Goal: Information Seeking & Learning: Learn about a topic

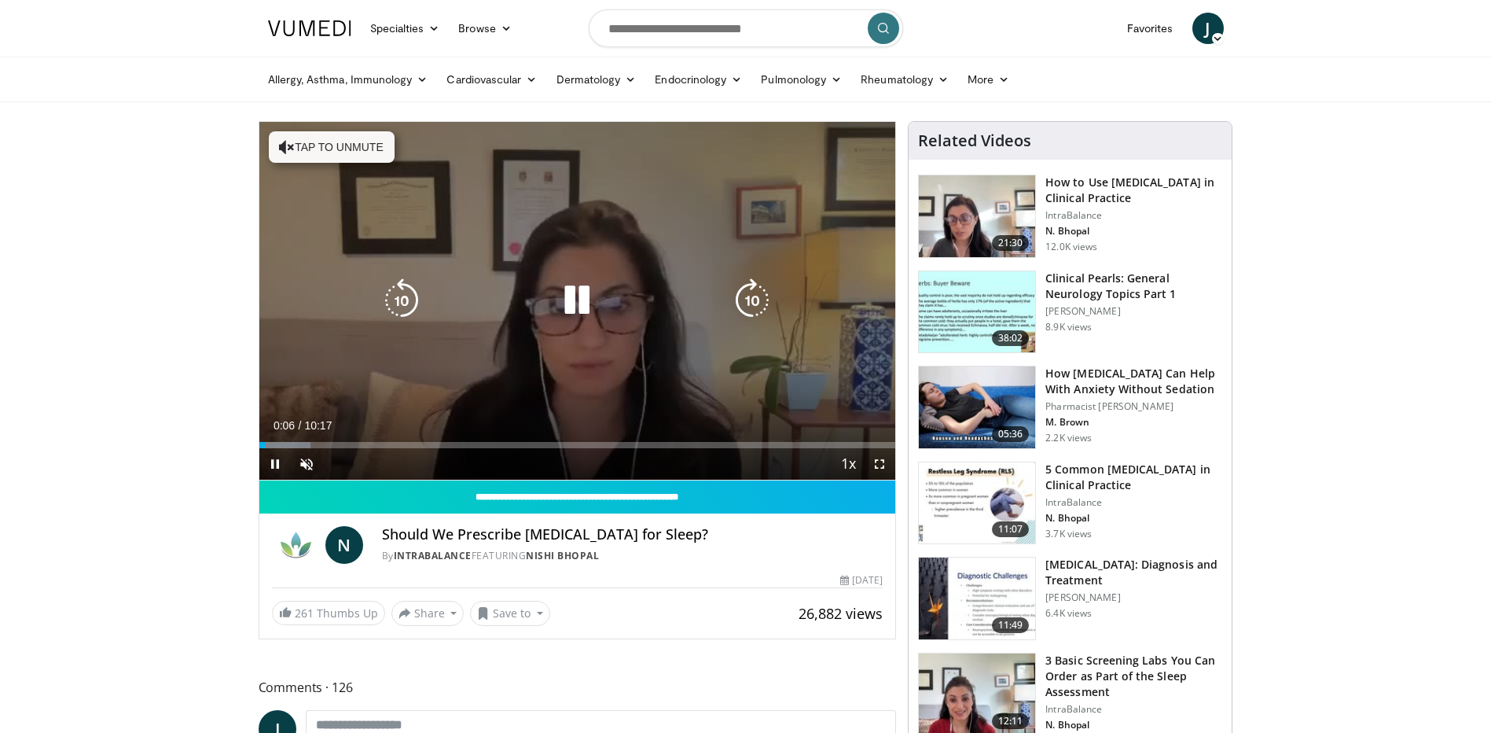
click at [284, 148] on icon "Video Player" at bounding box center [287, 147] width 16 height 16
click at [566, 300] on icon "Video Player" at bounding box center [577, 300] width 44 height 44
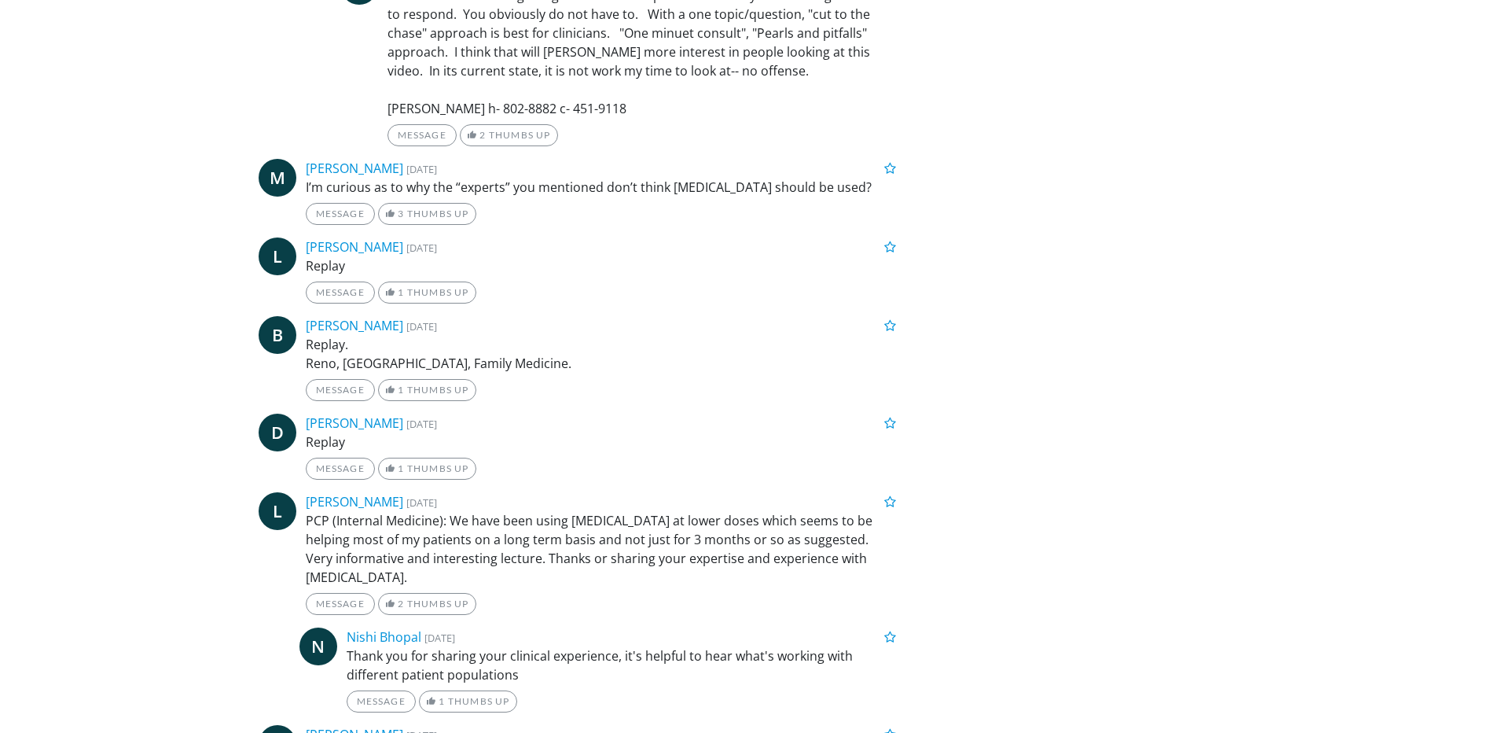
scroll to position [10342, 0]
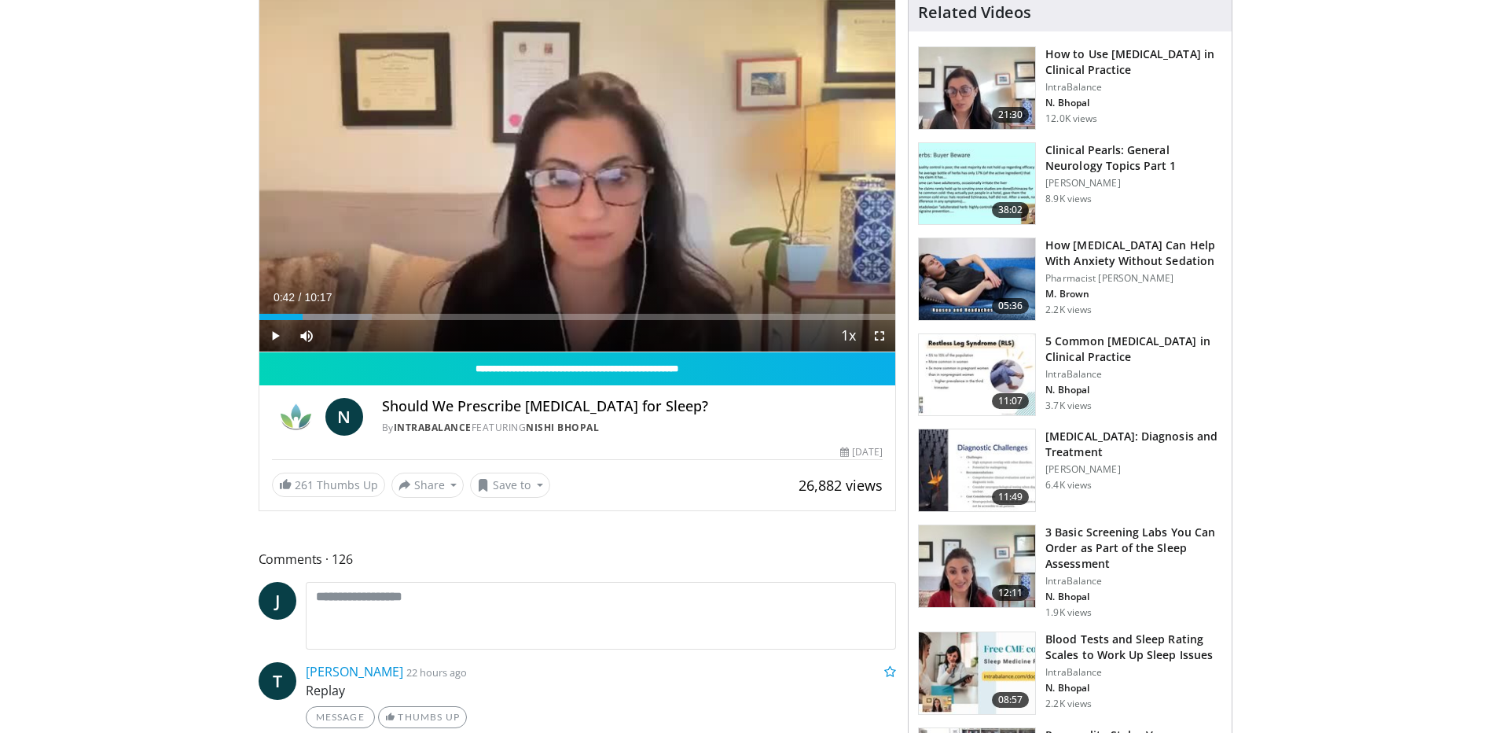
scroll to position [122, 0]
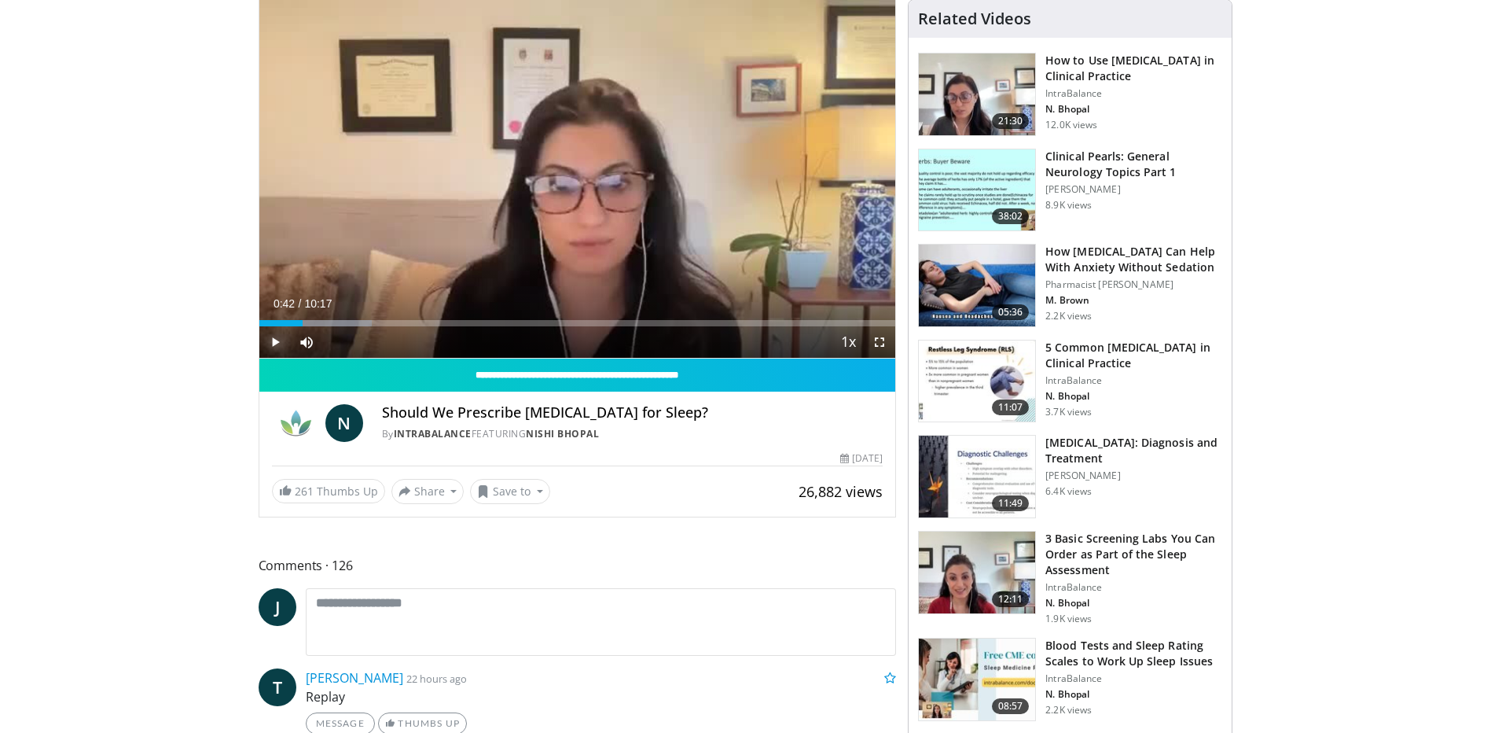
click at [273, 344] on span "Video Player" at bounding box center [274, 341] width 31 height 31
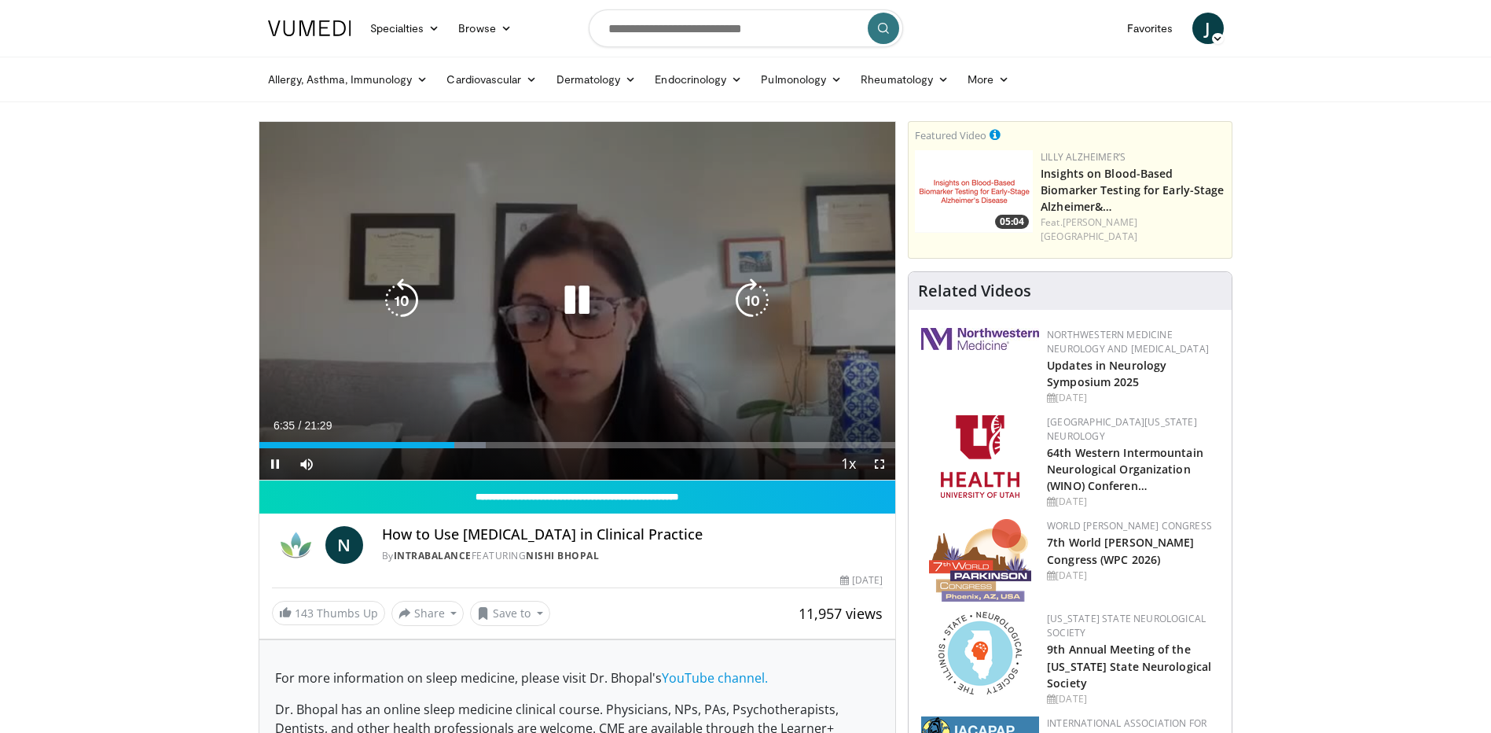
click at [587, 305] on icon "Video Player" at bounding box center [577, 300] width 44 height 44
click at [571, 301] on icon "Video Player" at bounding box center [577, 300] width 44 height 44
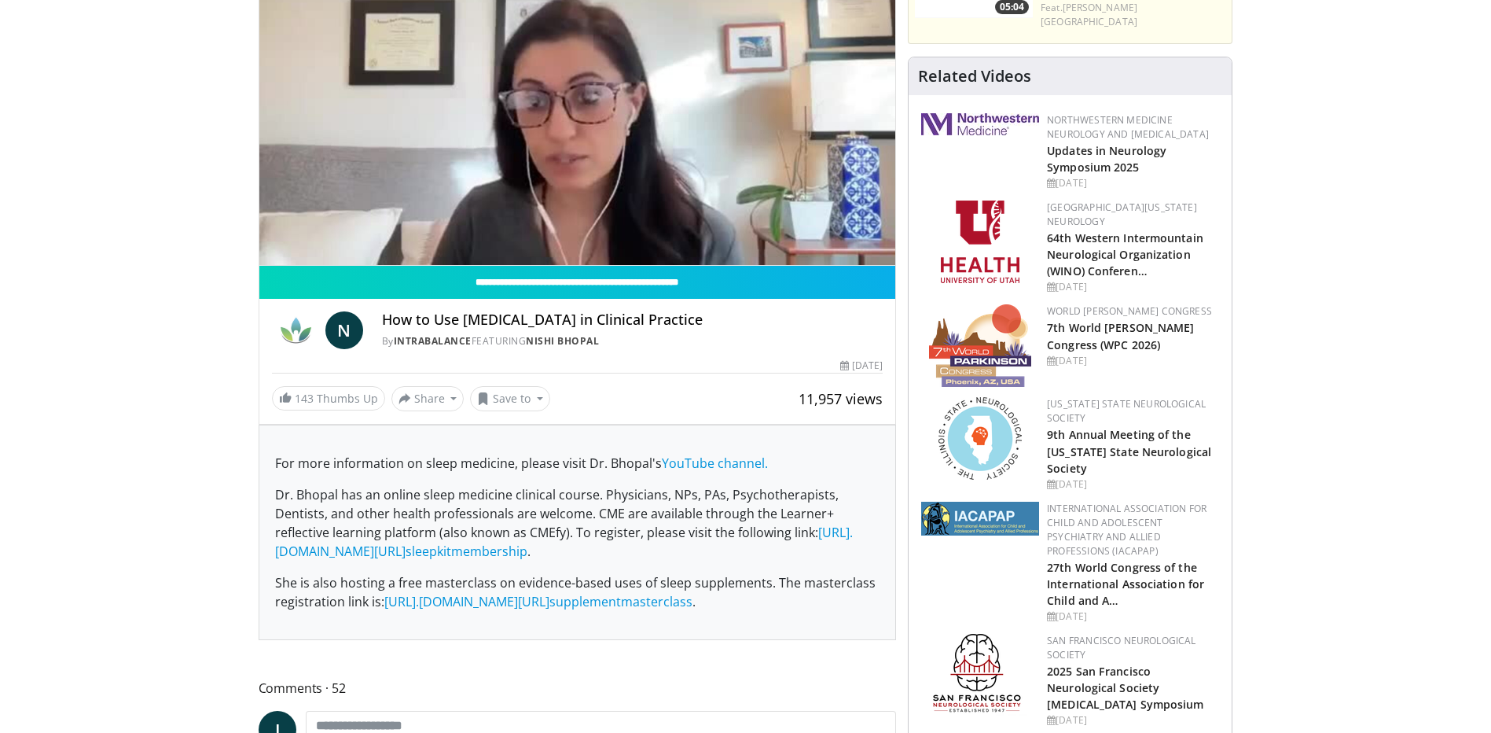
scroll to position [214, 0]
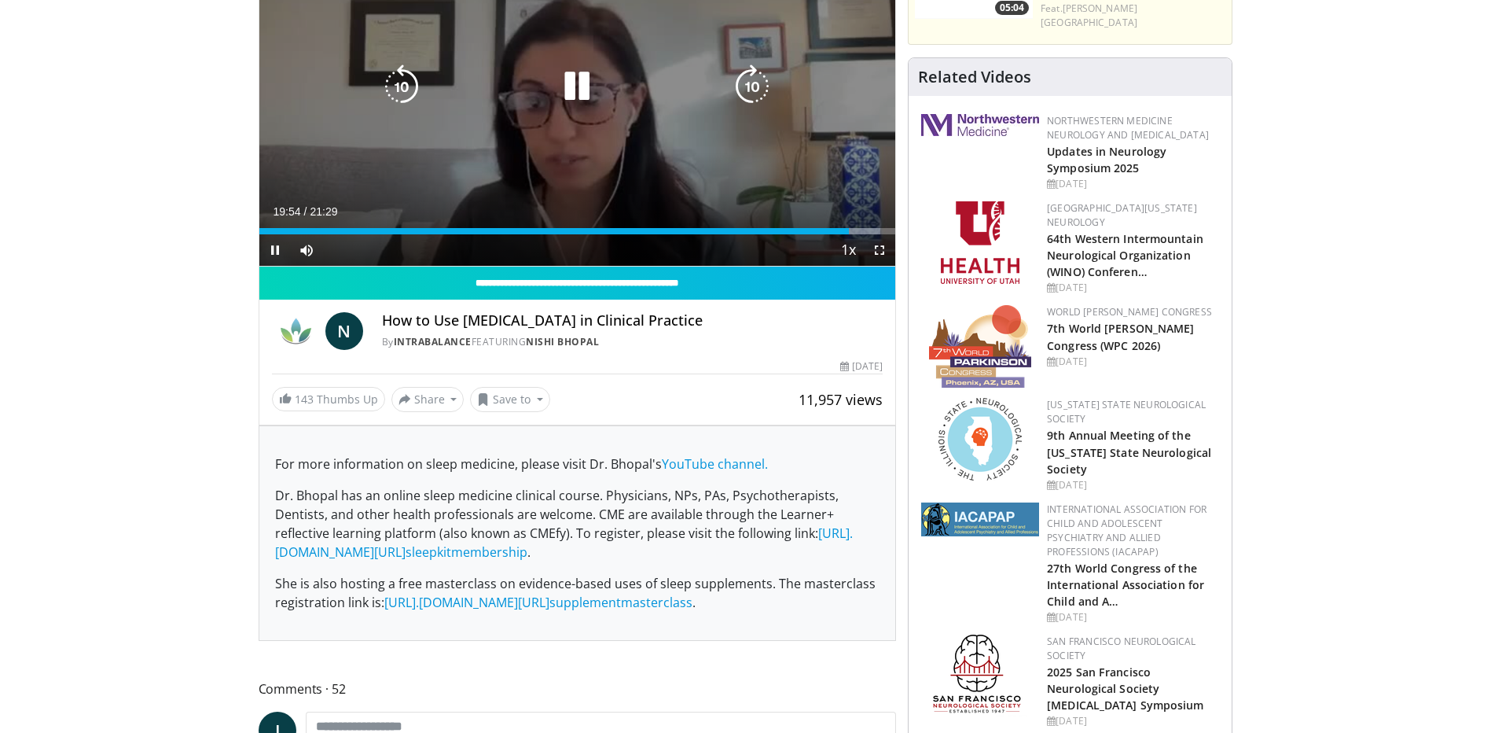
click at [579, 83] on icon "Video Player" at bounding box center [577, 86] width 44 height 44
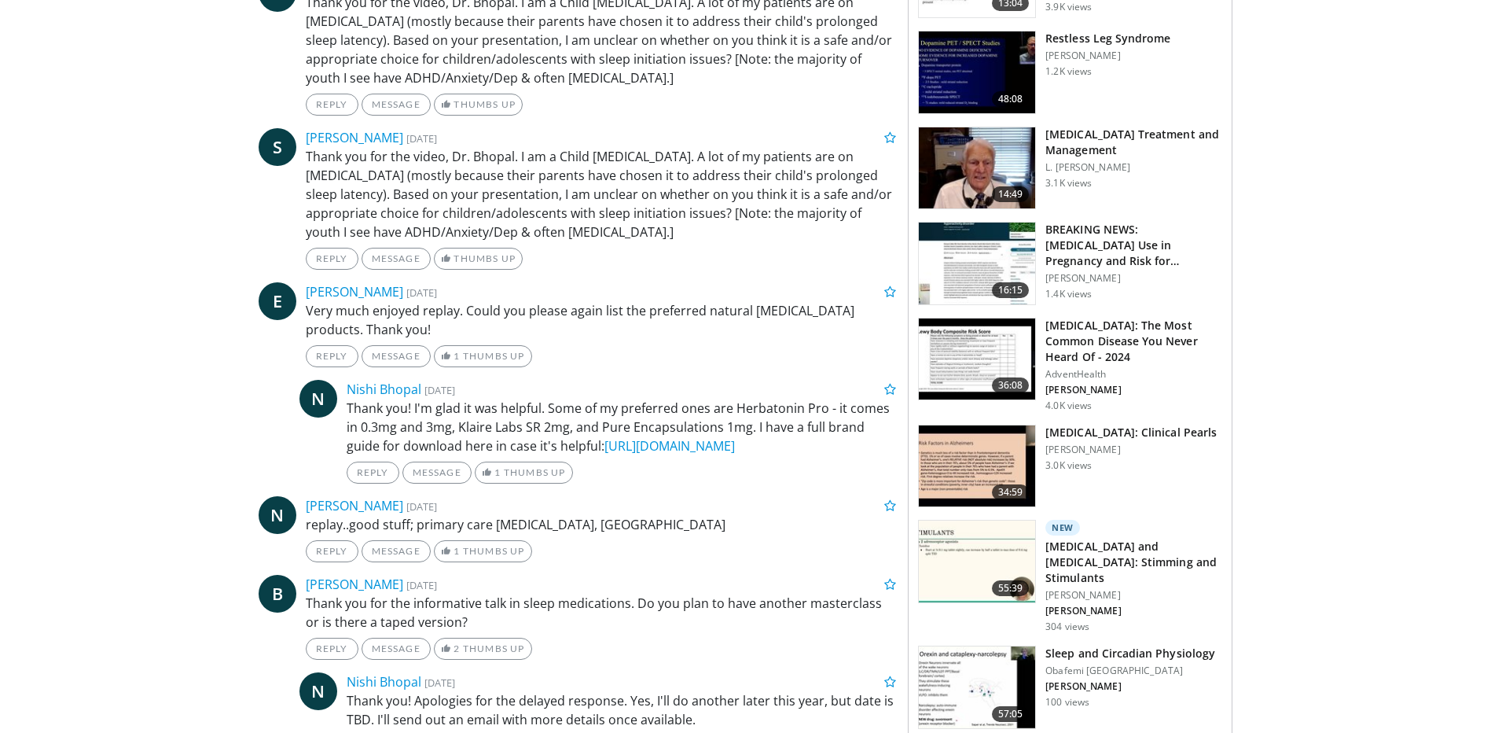
scroll to position [2262, 0]
click at [688, 436] on link "https://members.intrabalance.com/melatoninguide" at bounding box center [670, 444] width 131 height 17
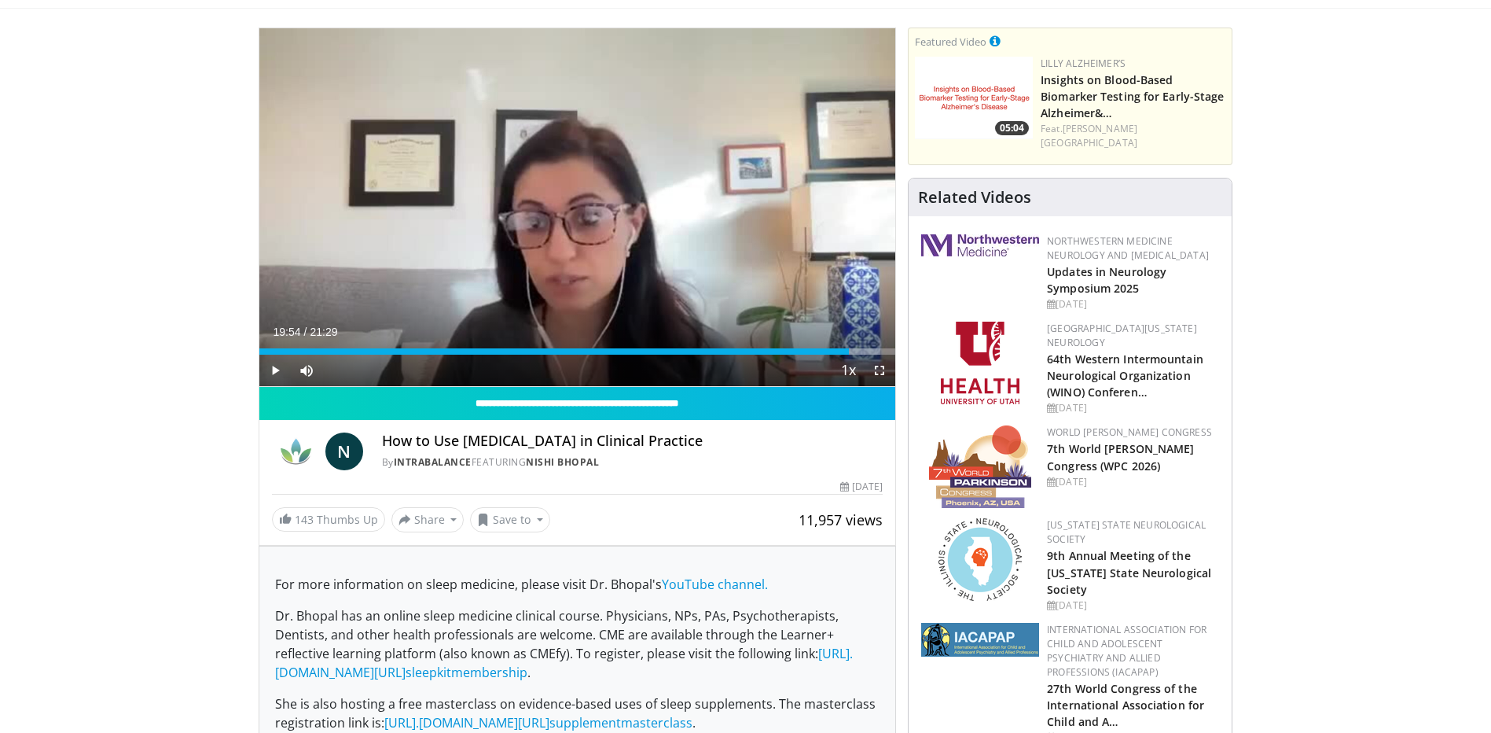
scroll to position [0, 0]
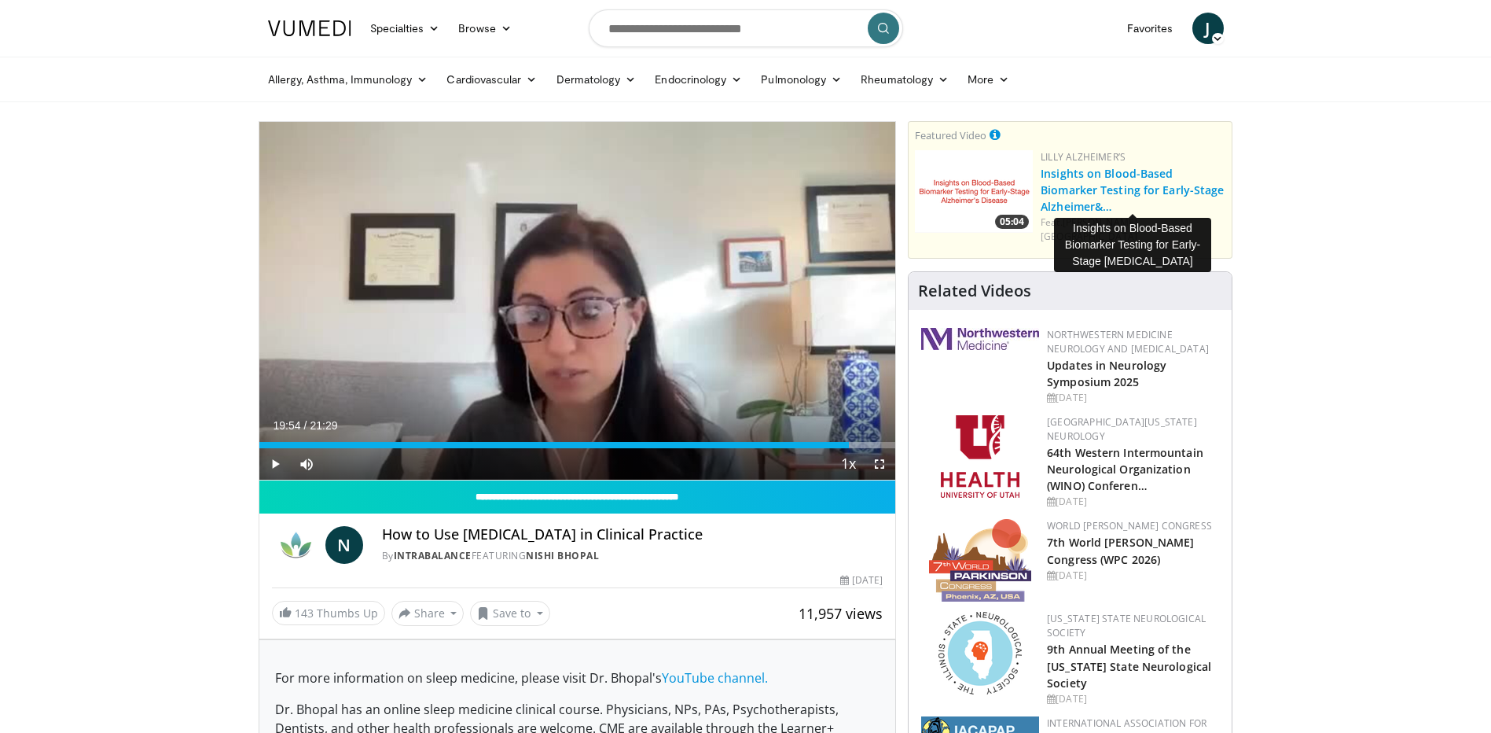
click at [1062, 183] on link "Insights on Blood-Based Biomarker Testing for Early-Stage Alzheimer&…" at bounding box center [1132, 190] width 183 height 48
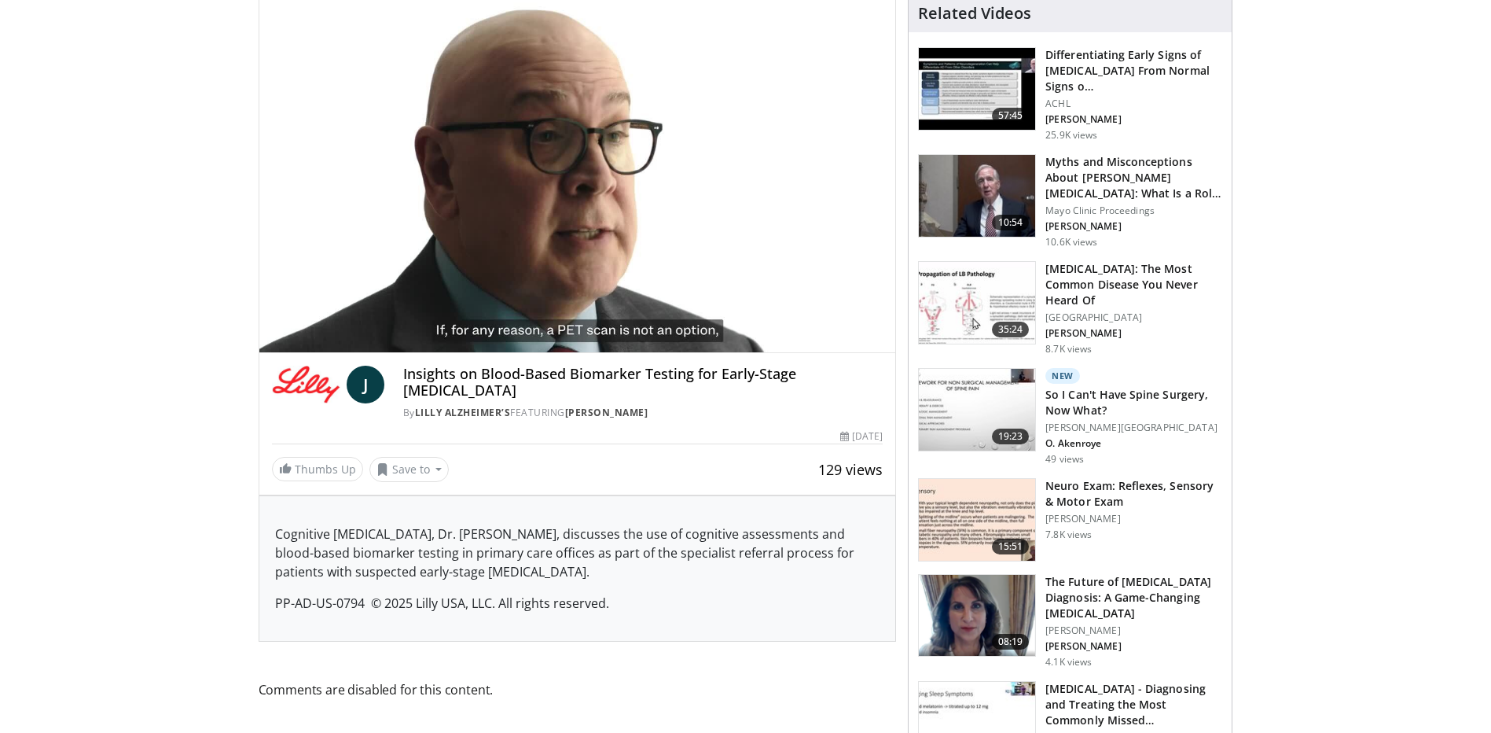
scroll to position [127, 0]
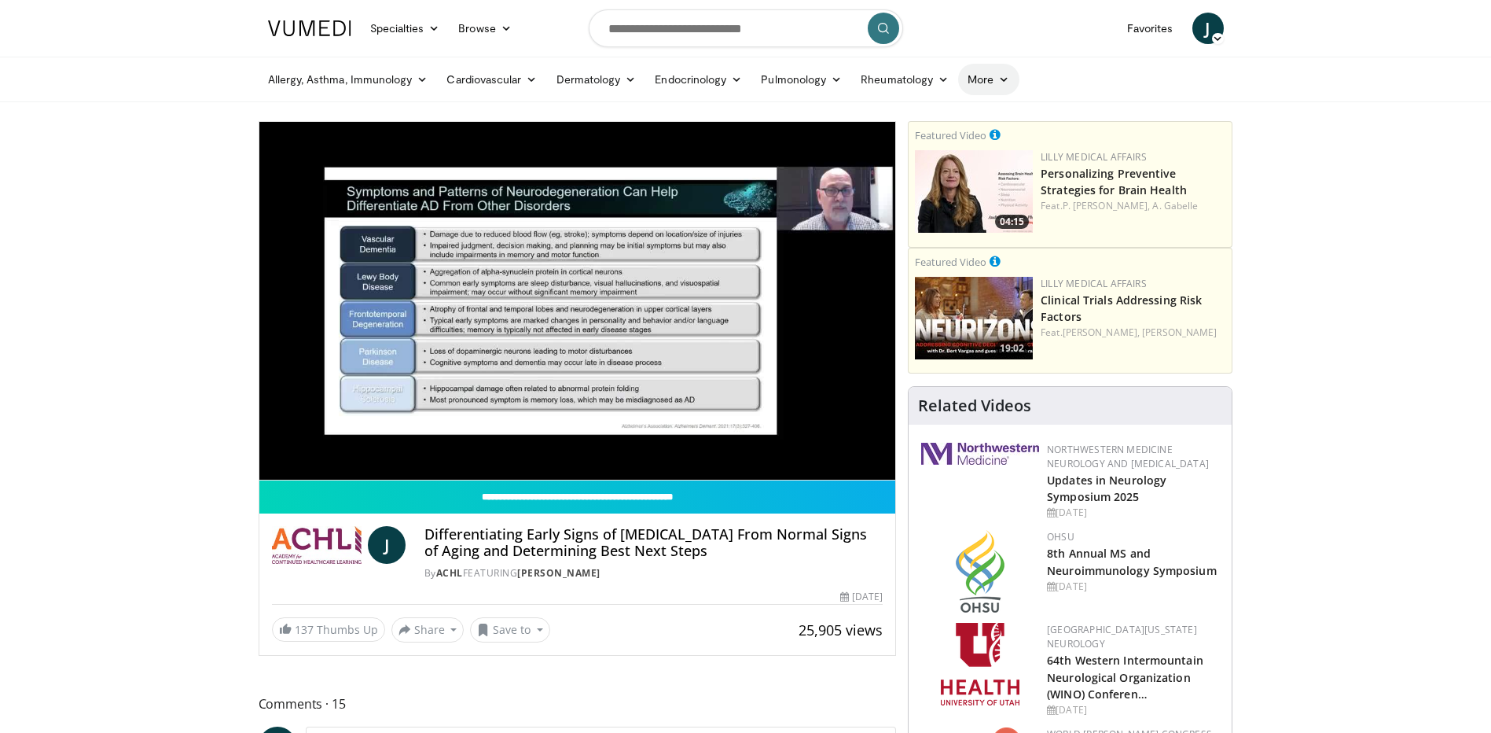
click at [1002, 78] on icon at bounding box center [1003, 79] width 11 height 11
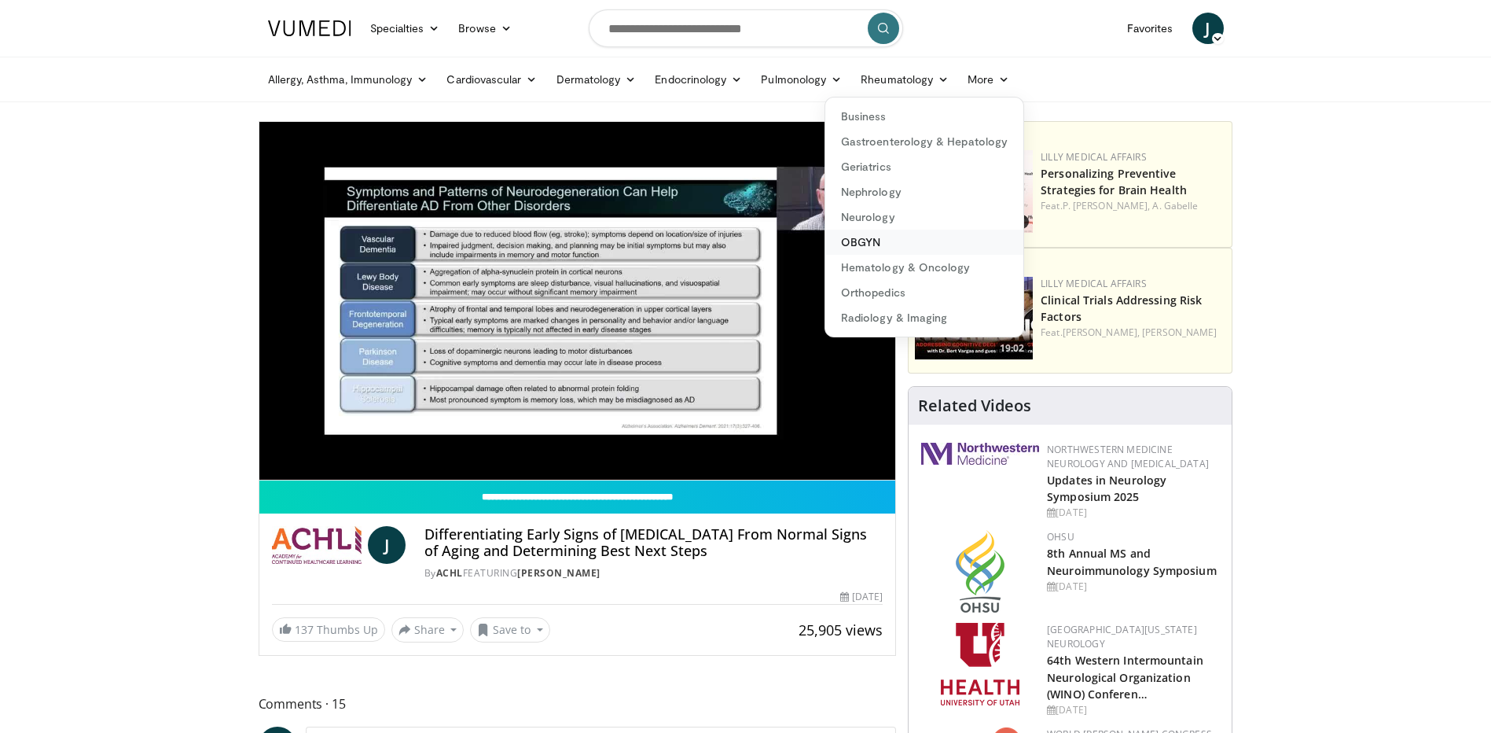
click at [873, 239] on link "OBGYN" at bounding box center [924, 242] width 198 height 25
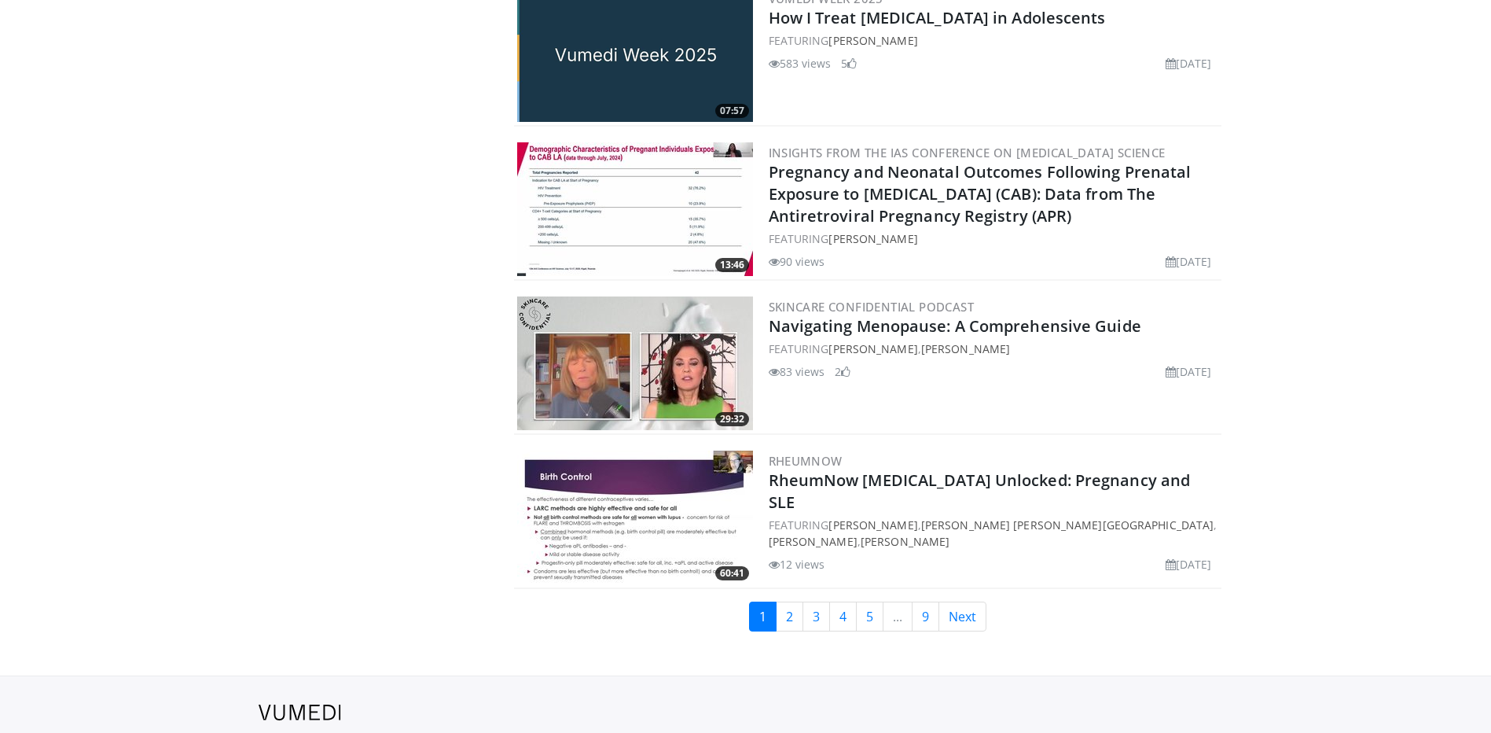
scroll to position [3451, 0]
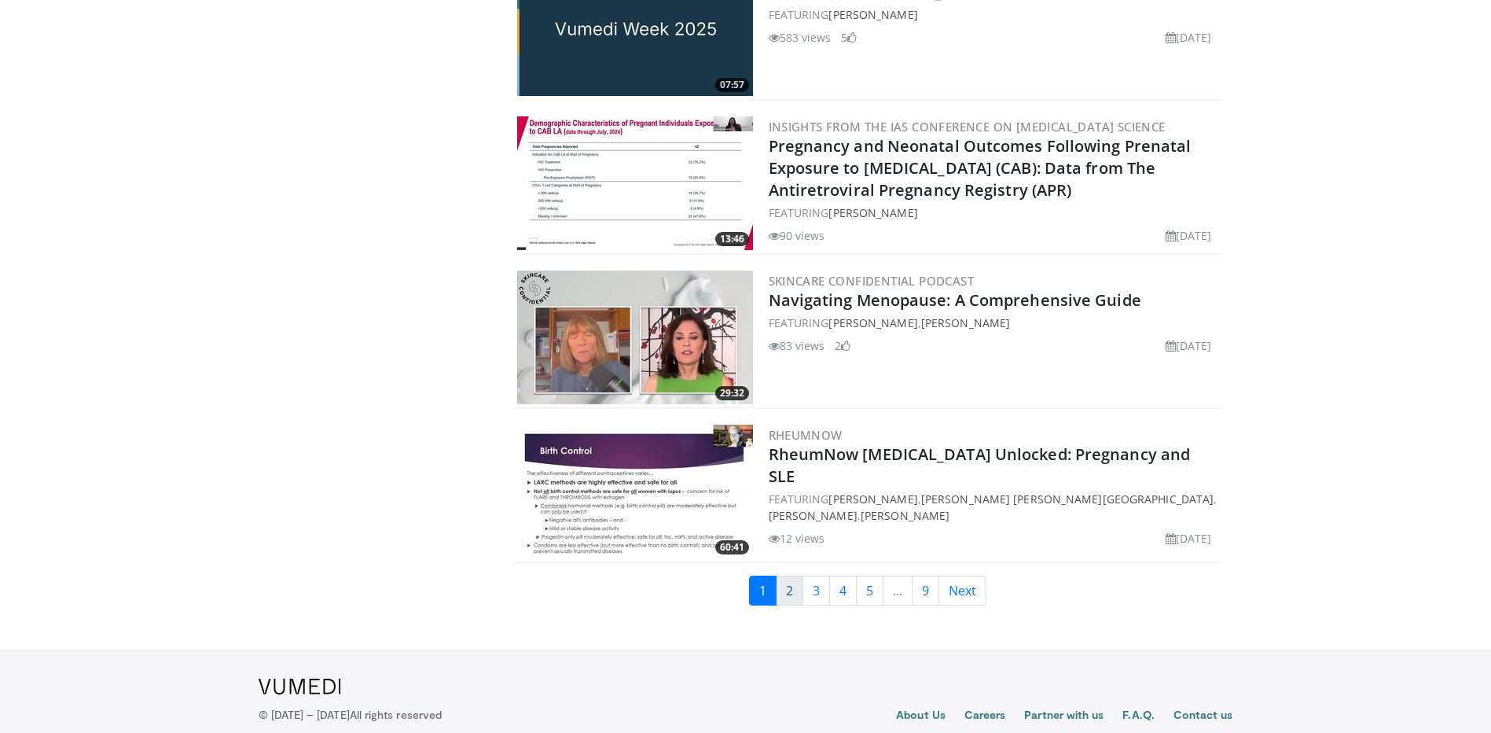
click at [792, 595] on link "2" at bounding box center [790, 590] width 28 height 30
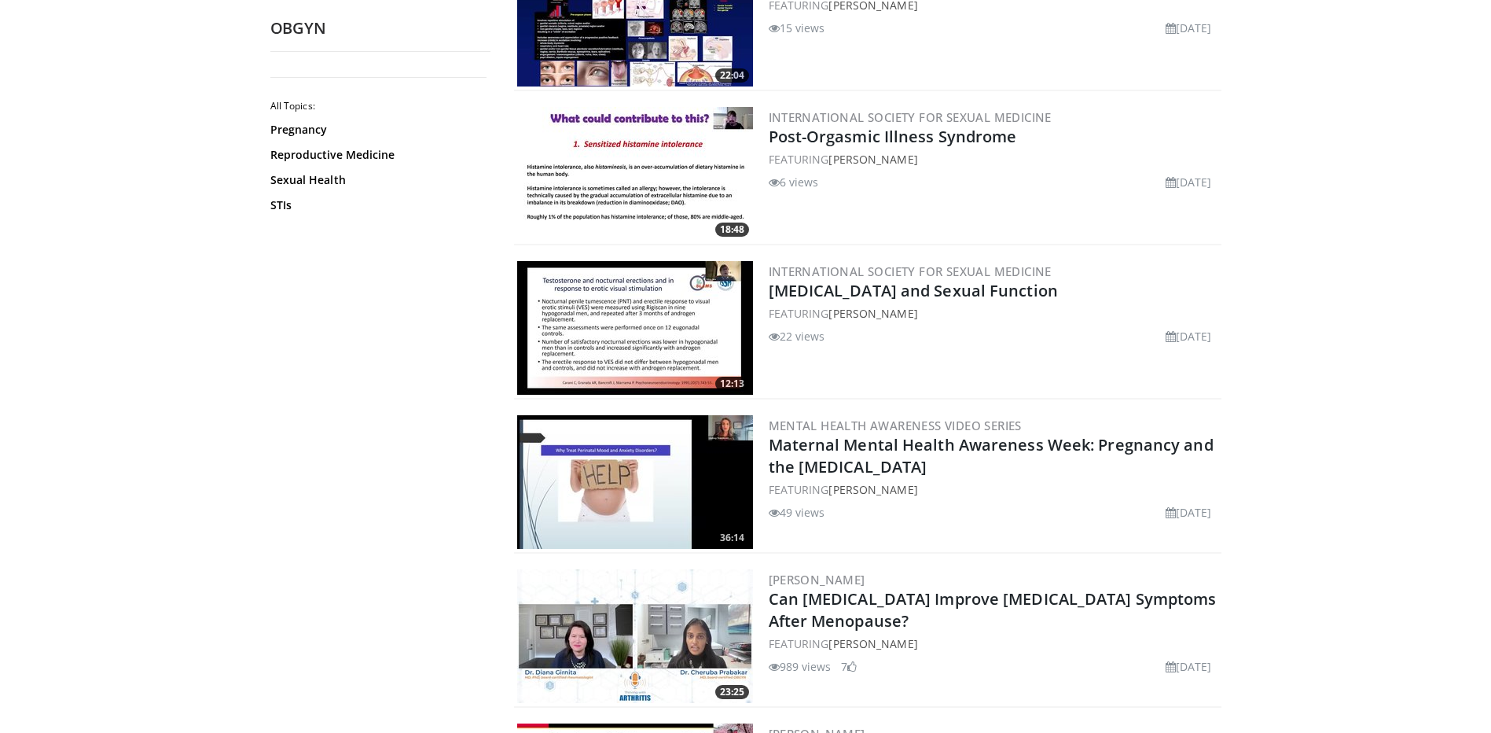
scroll to position [2013, 0]
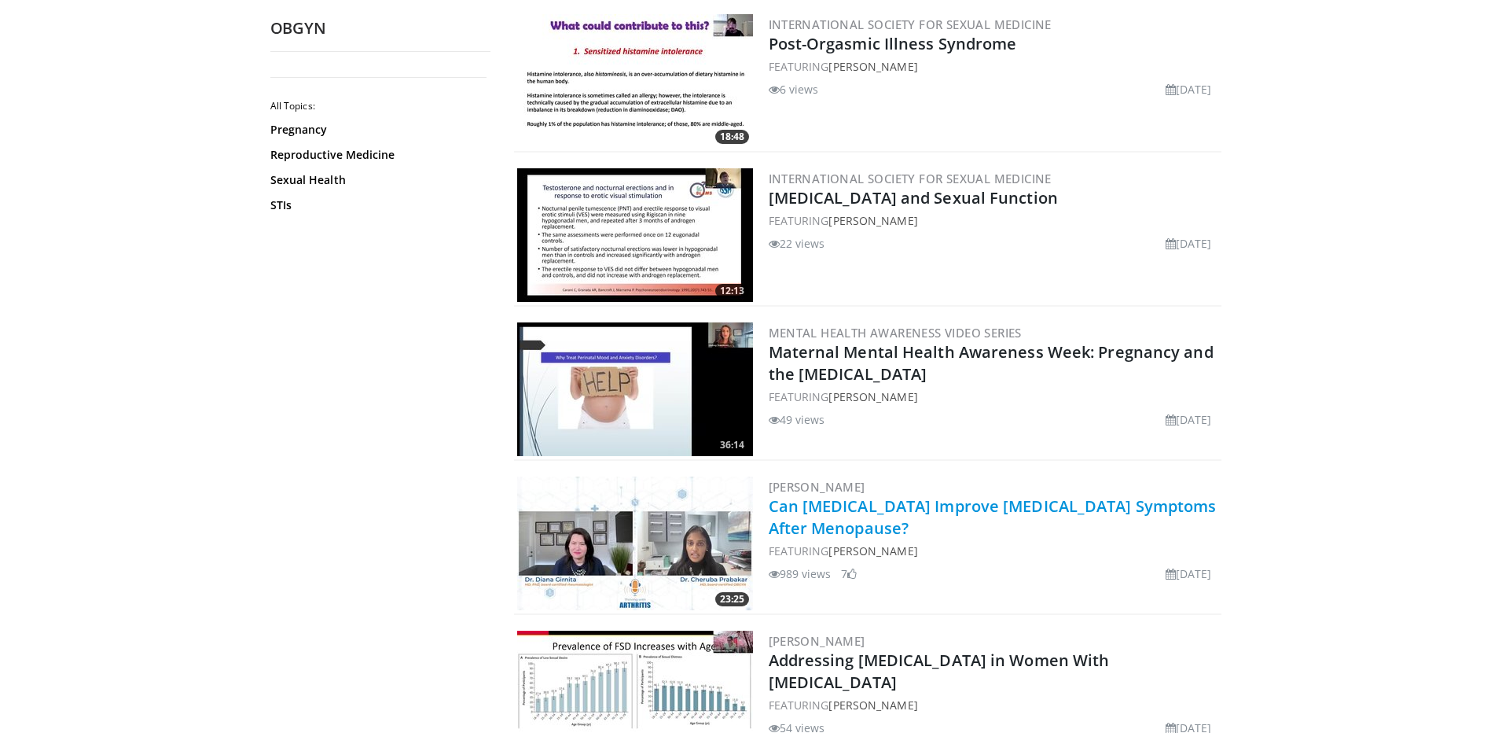
click at [840, 526] on link "Can [MEDICAL_DATA] Improve [MEDICAL_DATA] Symptoms After Menopause?" at bounding box center [993, 516] width 448 height 43
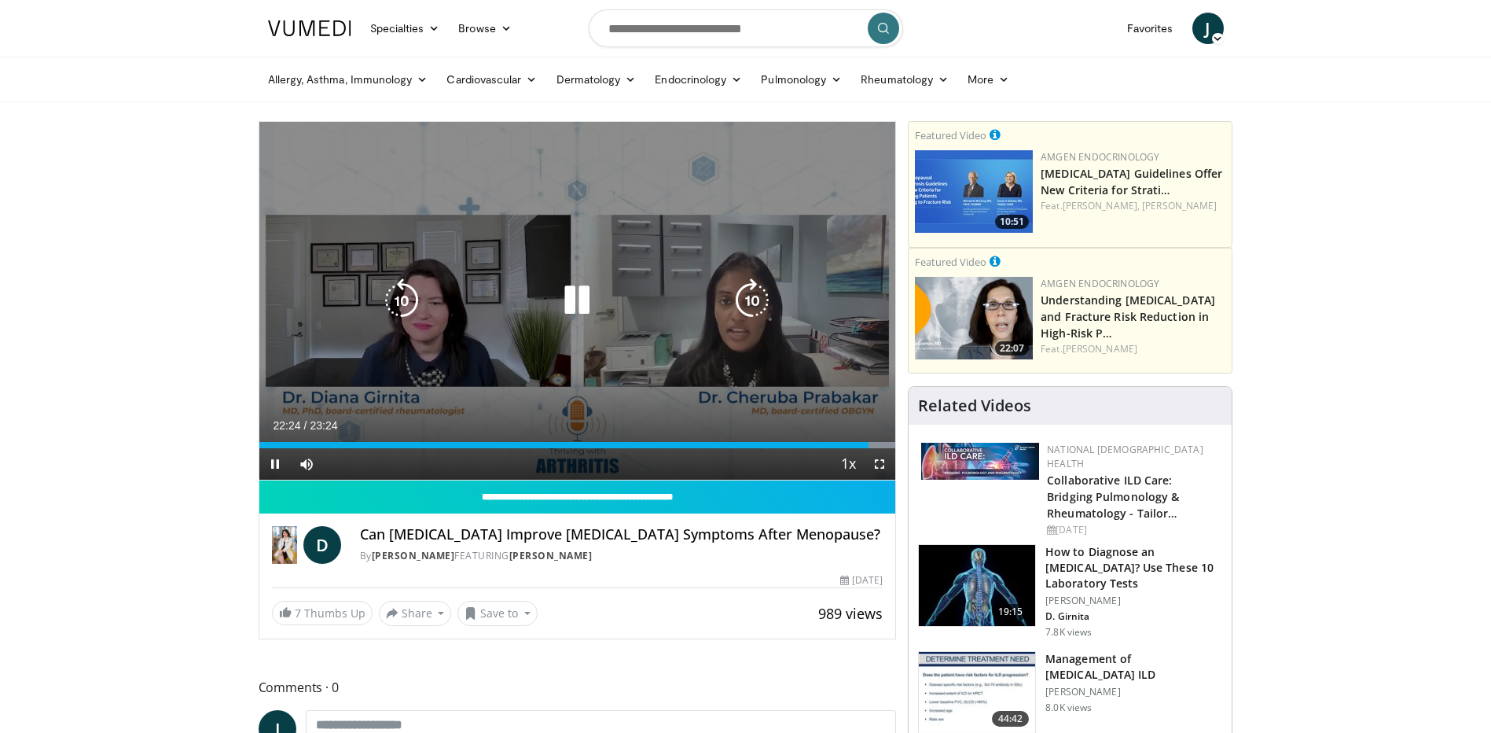
click at [581, 297] on icon "Video Player" at bounding box center [577, 300] width 44 height 44
